Goal: Transaction & Acquisition: Download file/media

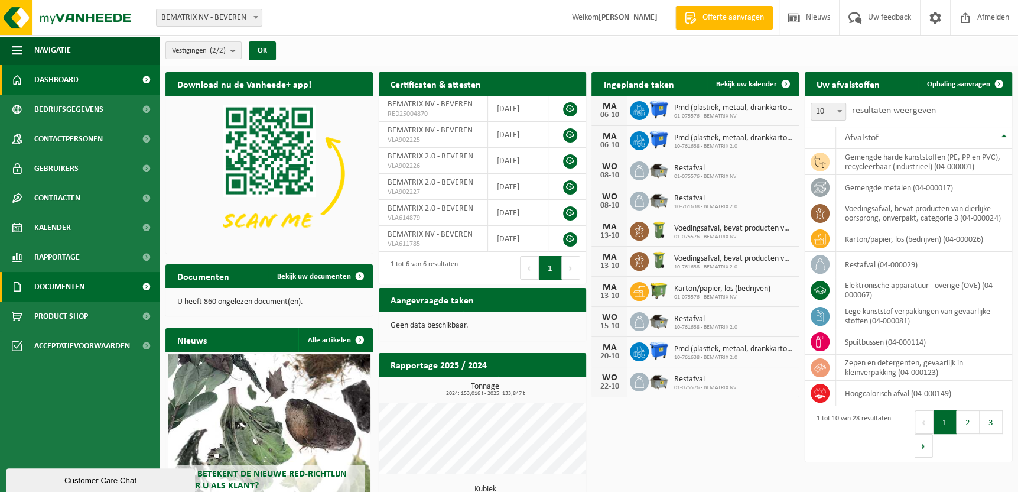
click at [33, 289] on link "Documenten" at bounding box center [80, 287] width 160 height 30
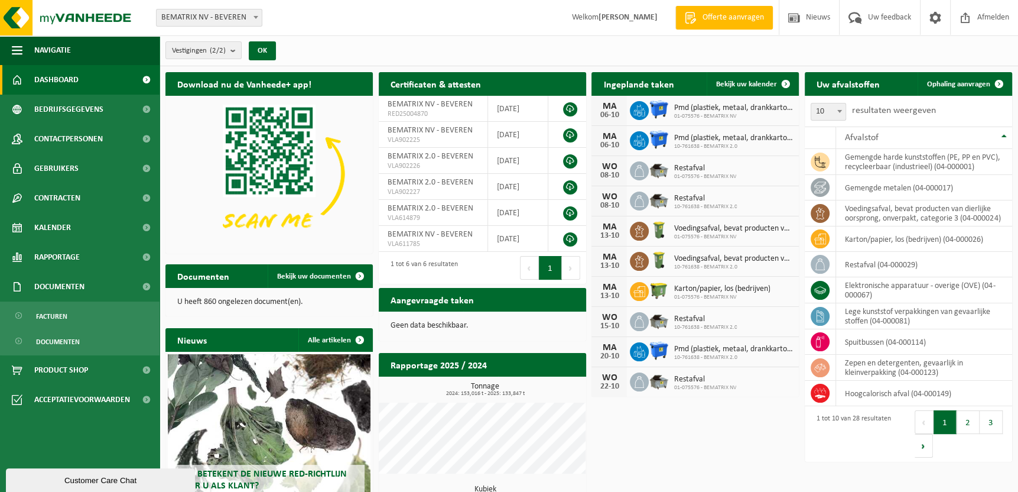
click at [34, 327] on ul "Facturen Documenten" at bounding box center [80, 328] width 160 height 54
click at [37, 317] on span "Facturen" at bounding box center [51, 316] width 31 height 22
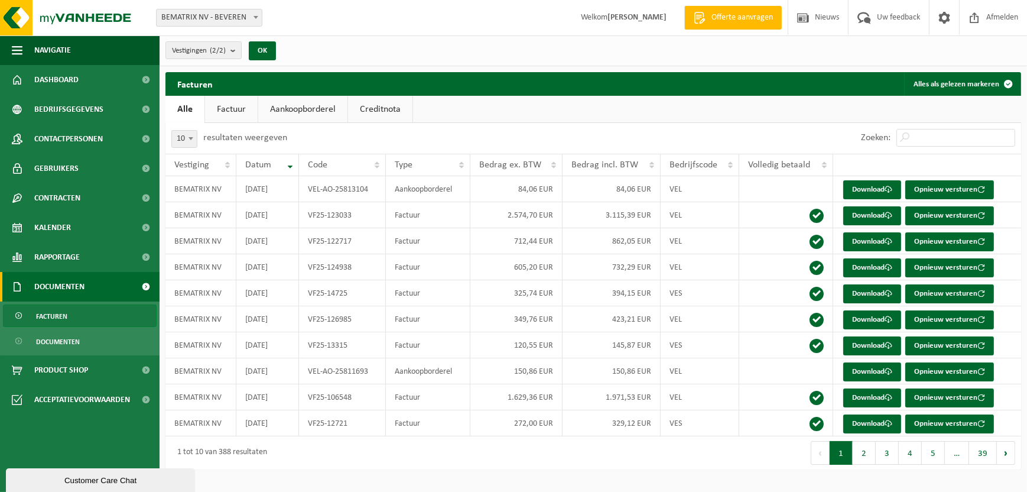
click at [369, 46] on div "Vestigingen (2/2) Alles selecteren Alles deselecteren BEMATRIX NV - BEVEREN BEM…" at bounding box center [593, 50] width 867 height 31
click at [876, 217] on link "Download" at bounding box center [872, 215] width 58 height 19
click at [862, 242] on link "Download" at bounding box center [872, 241] width 58 height 19
click at [861, 399] on link "Download" at bounding box center [872, 397] width 58 height 19
click at [873, 428] on link "Download" at bounding box center [872, 423] width 58 height 19
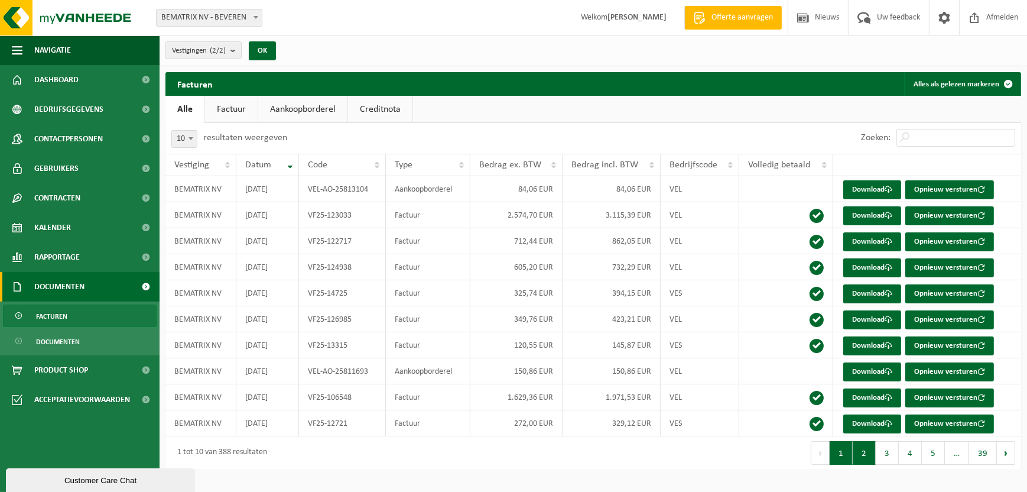
click at [865, 462] on button "2" at bounding box center [864, 453] width 23 height 24
click at [228, 113] on link "Factuur" at bounding box center [231, 109] width 53 height 27
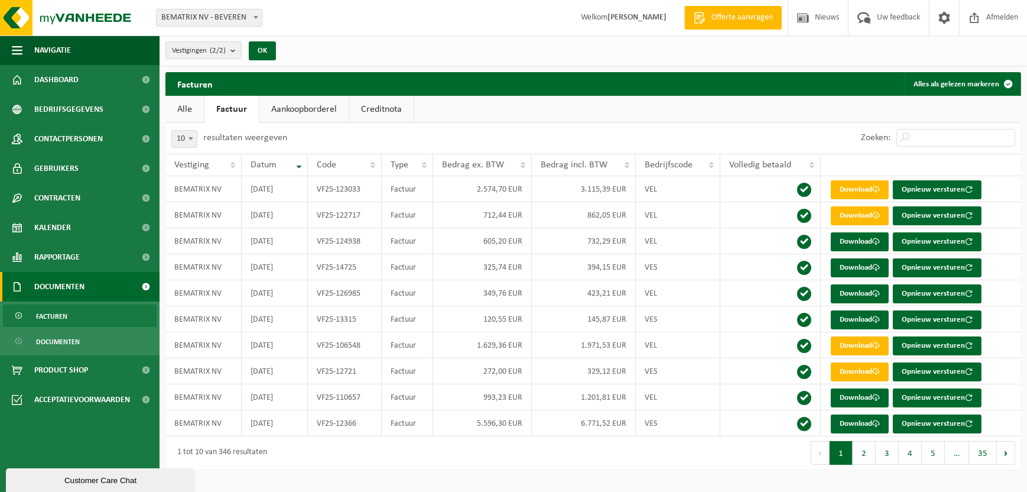
click at [199, 110] on link "Alle" at bounding box center [184, 109] width 38 height 27
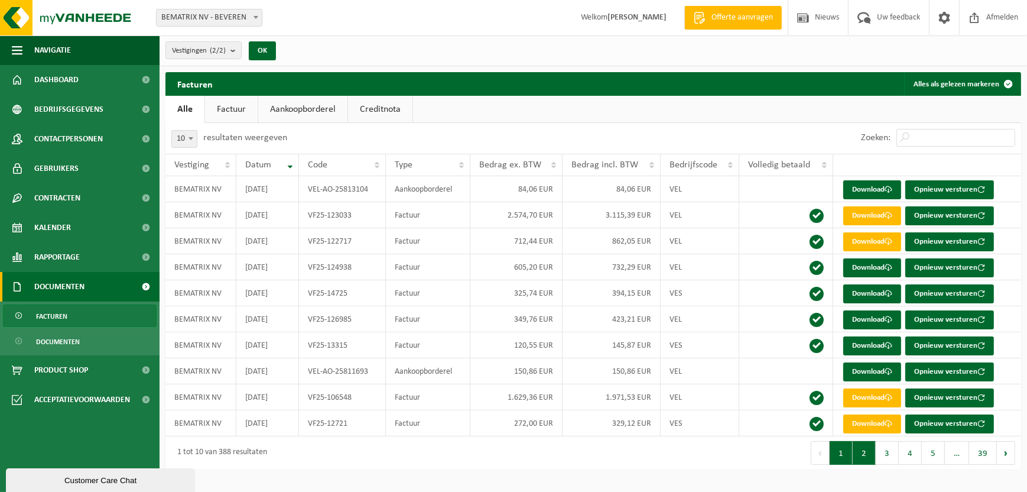
click at [862, 458] on button "2" at bounding box center [864, 453] width 23 height 24
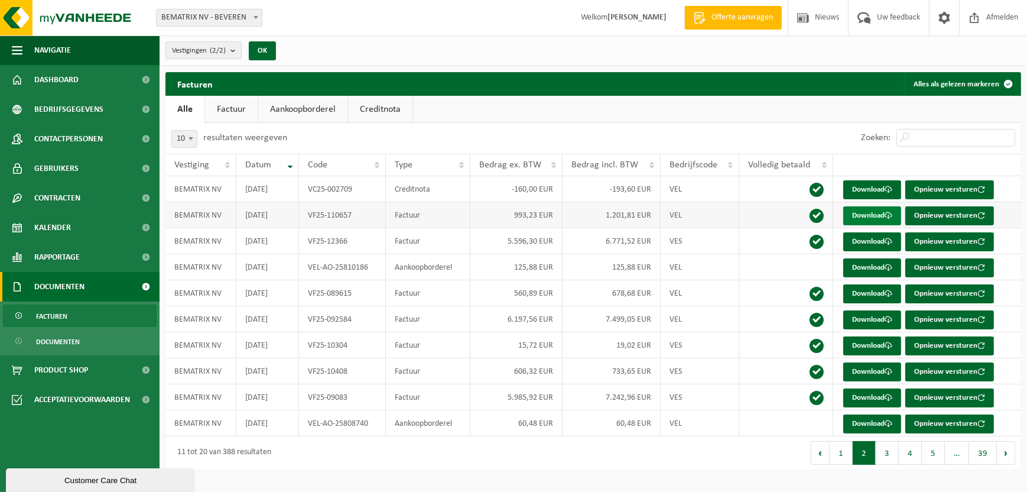
click at [872, 218] on link "Download" at bounding box center [872, 215] width 58 height 19
click at [885, 241] on link "Download" at bounding box center [872, 241] width 58 height 19
